Goal: Find specific page/section: Find specific page/section

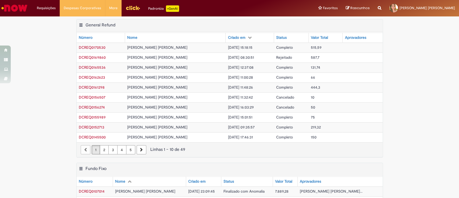
click at [19, 4] on img "Ir para a Homepage" at bounding box center [15, 8] width 28 height 11
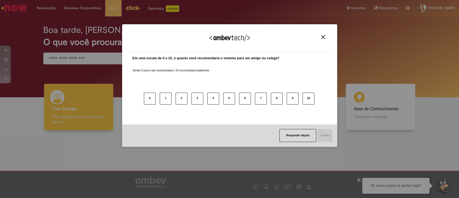
click at [317, 35] on div "Agradecemos seu feedback!" at bounding box center [230, 41] width 202 height 21
click at [320, 37] on button "Close" at bounding box center [322, 37] width 7 height 5
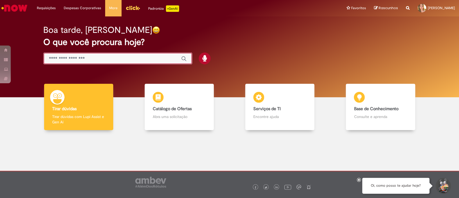
click at [86, 60] on input "Basta digitar aqui" at bounding box center [112, 59] width 127 height 6
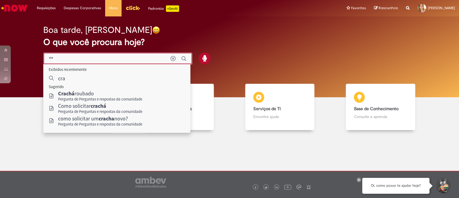
type input "*"
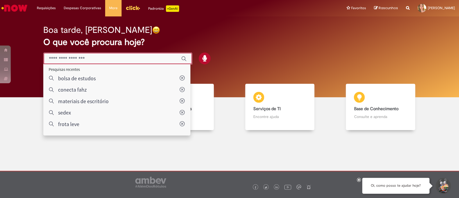
click at [149, 8] on div "Padroniza +GenAi" at bounding box center [163, 8] width 31 height 6
